Goal: Navigation & Orientation: Understand site structure

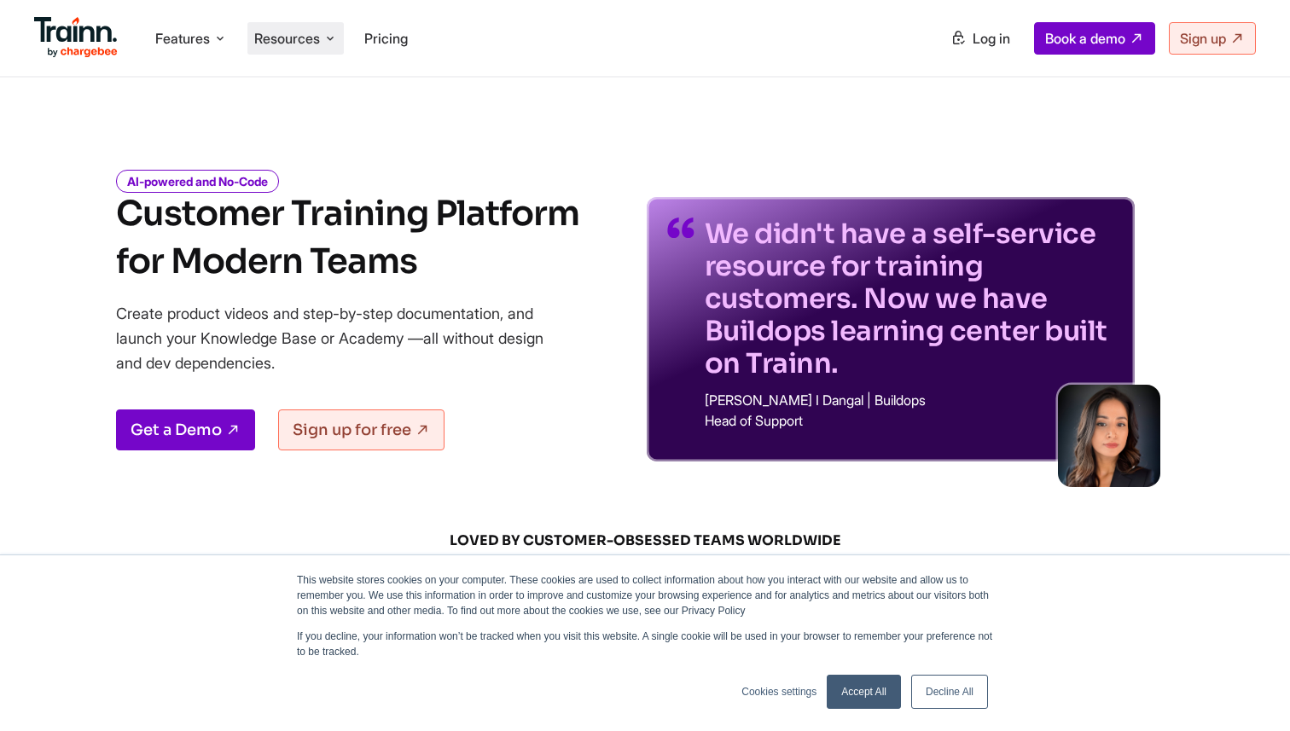
click at [270, 38] on span "Resources" at bounding box center [287, 38] width 66 height 19
click at [227, 38] on icon at bounding box center [220, 38] width 14 height 17
click at [206, 40] on span "Features" at bounding box center [182, 38] width 55 height 19
click at [297, 39] on span "Resources" at bounding box center [287, 38] width 66 height 19
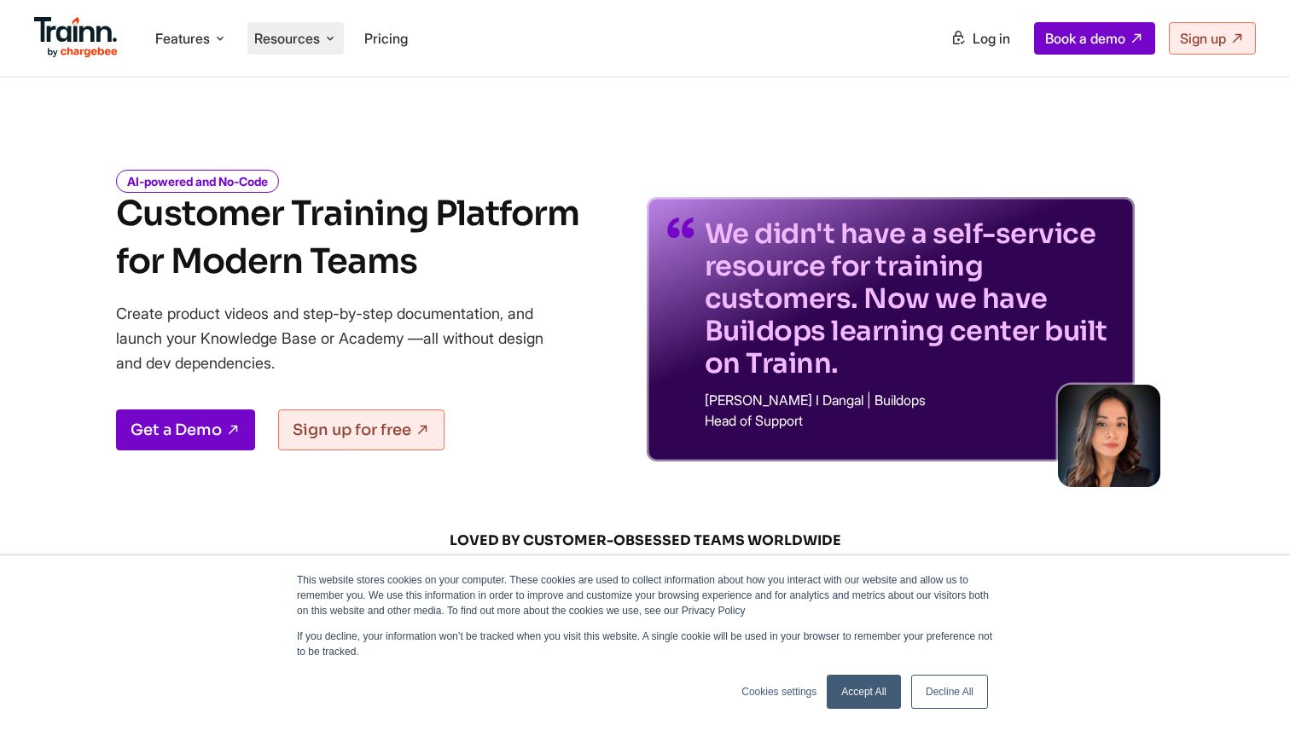
click at [297, 39] on span "Resources" at bounding box center [287, 38] width 66 height 19
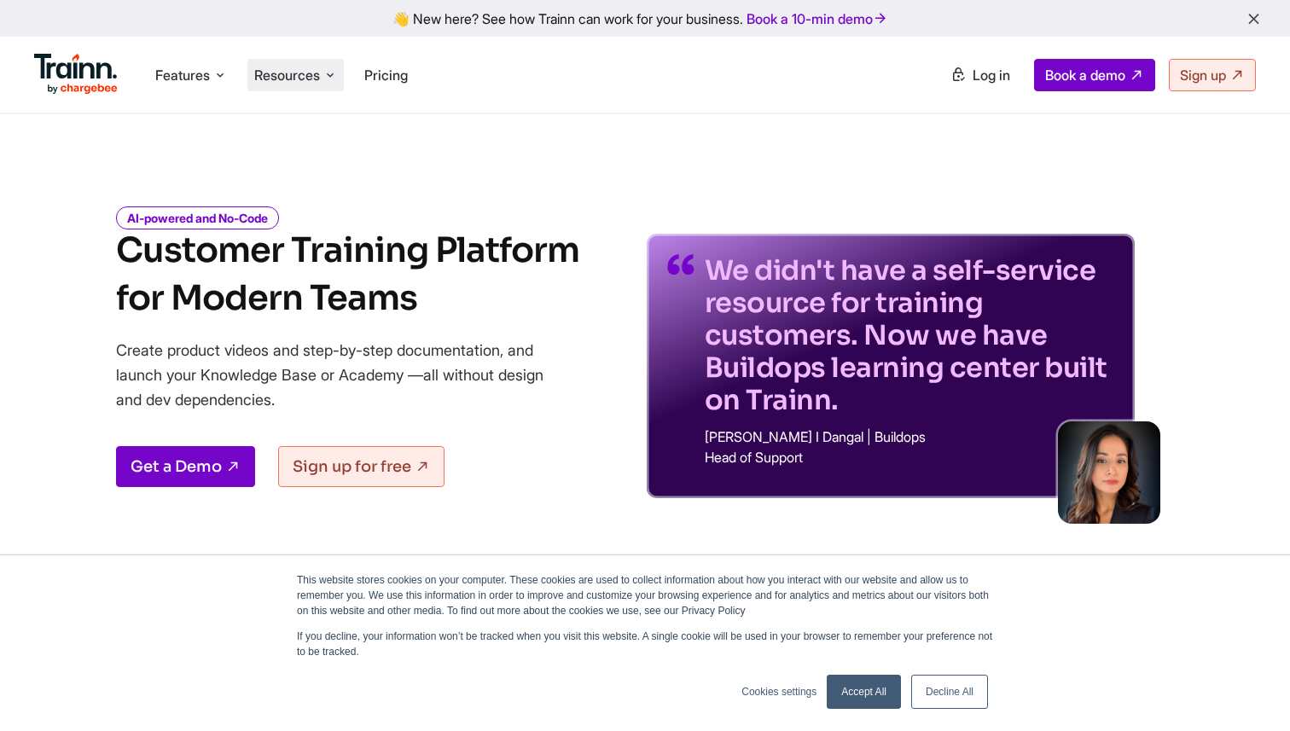
click at [284, 72] on span "Resources" at bounding box center [287, 75] width 66 height 19
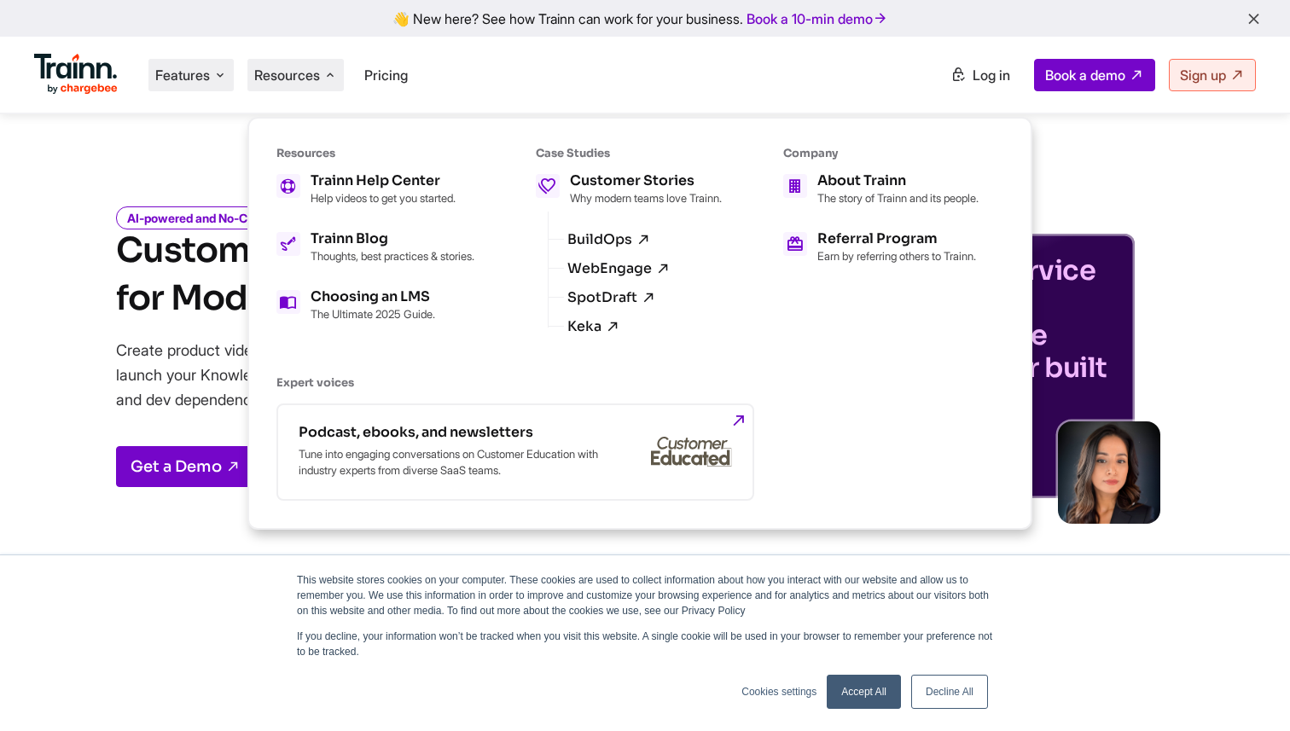
click at [195, 67] on span "Features" at bounding box center [182, 75] width 55 height 19
